Goal: Task Accomplishment & Management: Use online tool/utility

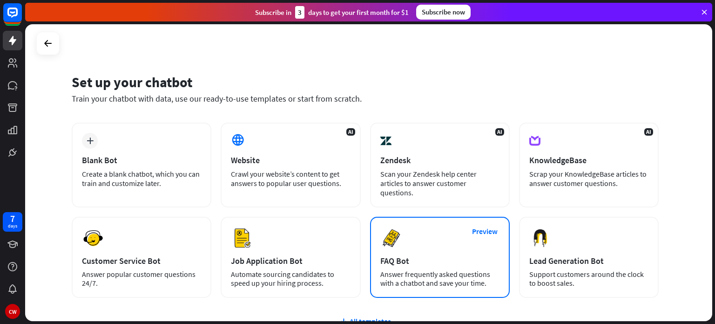
click at [430, 239] on div "Preview FAQ Bot [PERSON_NAME] frequently asked questions with a chatbot and sav…" at bounding box center [440, 256] width 140 height 81
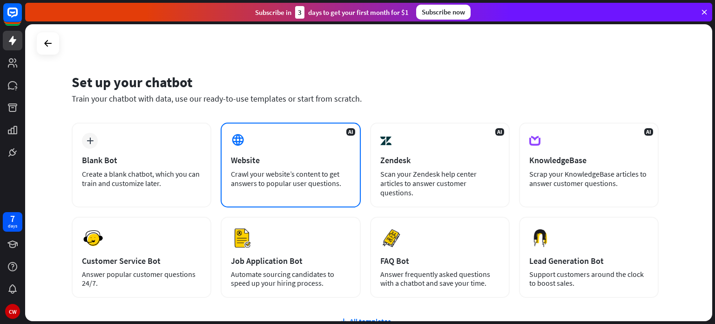
click at [242, 168] on div "AI Website Crawl your website’s content to get answers to popular user question…" at bounding box center [291, 164] width 140 height 85
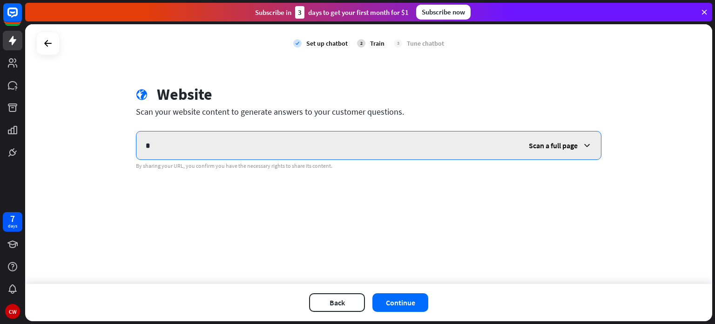
click at [156, 147] on input "*" at bounding box center [327, 145] width 383 height 28
type input "**********"
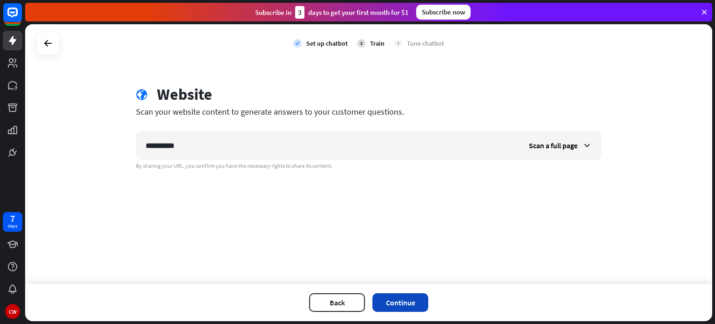
click at [393, 303] on button "Continue" at bounding box center [400, 302] width 56 height 19
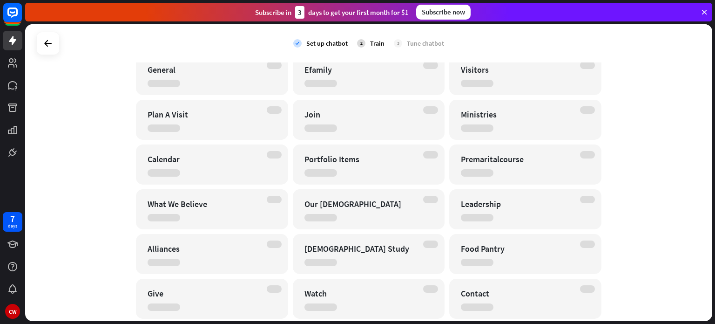
scroll to position [83, 0]
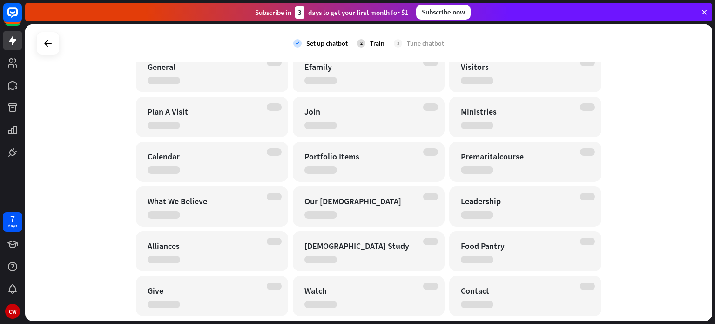
click at [164, 82] on div at bounding box center [164, 80] width 33 height 7
click at [316, 83] on div at bounding box center [320, 80] width 33 height 7
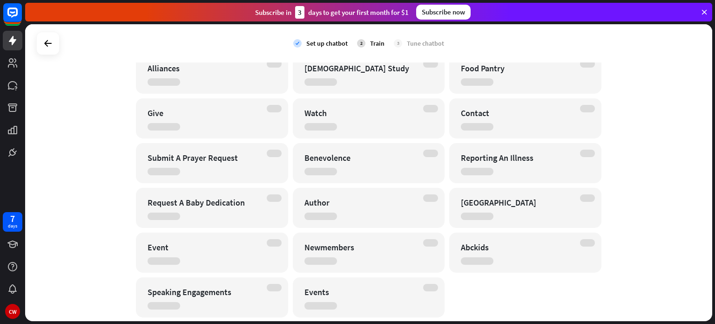
scroll to position [286, 0]
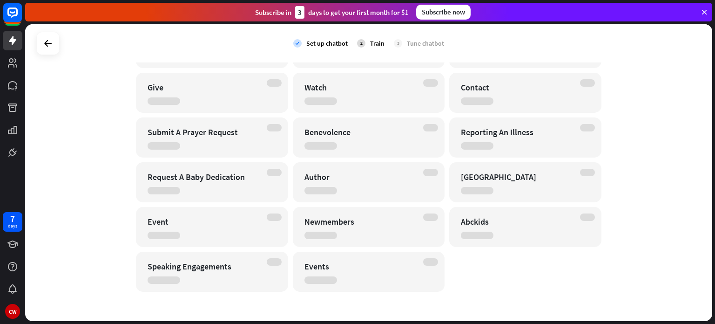
click at [696, 220] on div "check Set up chatbot 2 Train 3 Tune chatbot Website edit [URL][DOMAIN_NAME] Cra…" at bounding box center [368, 172] width 687 height 297
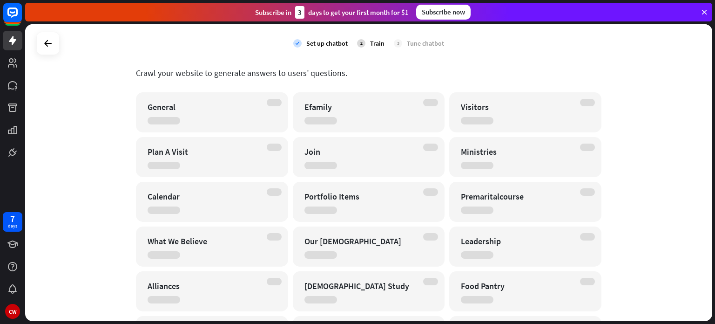
scroll to position [0, 0]
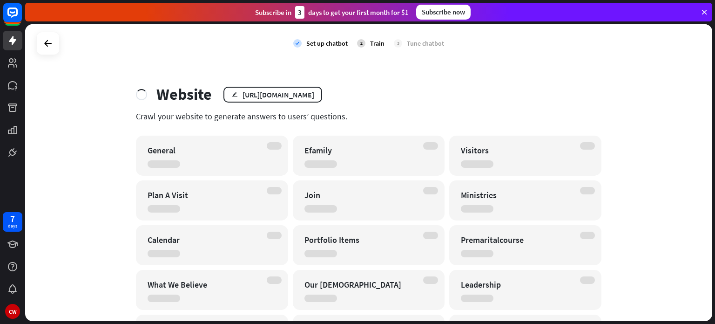
click at [149, 163] on div at bounding box center [164, 163] width 33 height 7
click at [301, 95] on div "edit [URL][DOMAIN_NAME]" at bounding box center [272, 95] width 99 height 16
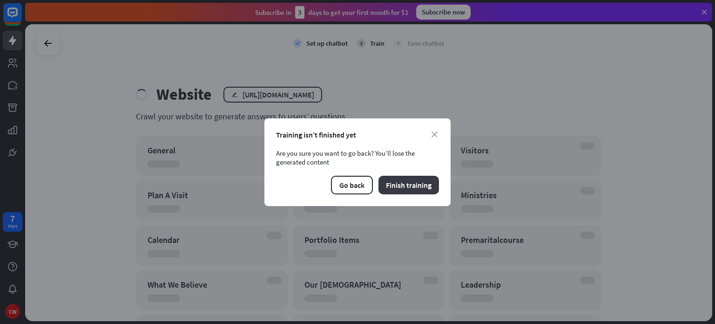
click at [396, 189] on button "Finish training" at bounding box center [408, 184] width 61 height 19
